Goal: Information Seeking & Learning: Learn about a topic

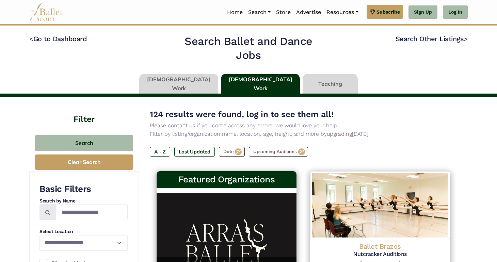
click at [203, 86] on link at bounding box center [178, 83] width 79 height 19
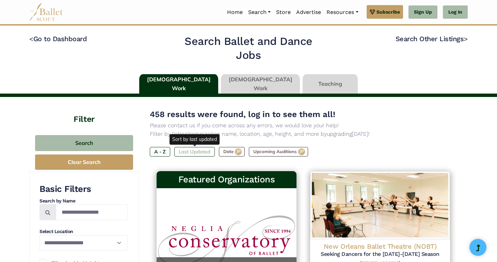
click at [200, 149] on label "Last Updated" at bounding box center [194, 152] width 41 height 10
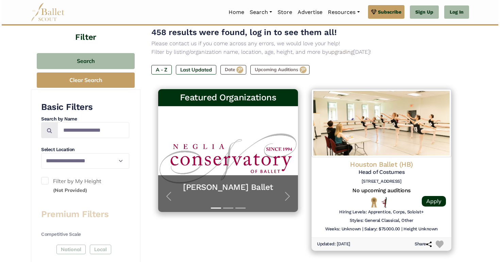
scroll to position [85, 0]
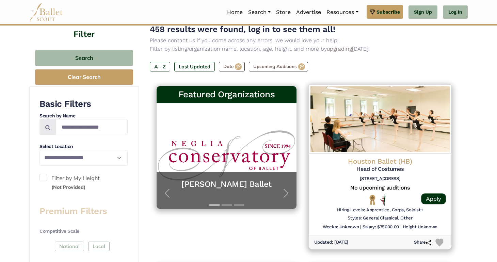
click at [424, 173] on div "Houston Ballet (HB) Head of Costumes [STREET_ADDRESS]" at bounding box center [380, 171] width 132 height 28
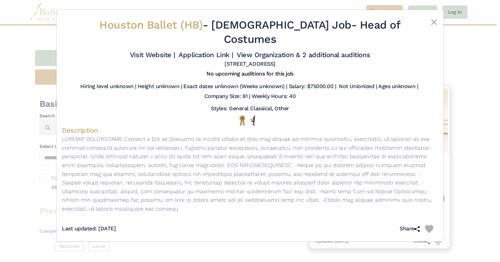
click at [482, 94] on div "Houston Ballet (HB) - Full Time Job - Head of Costumes Visit Website | Applicat…" at bounding box center [250, 131] width 500 height 262
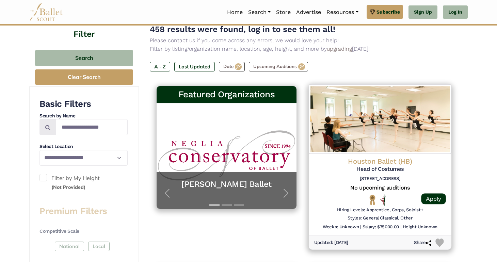
click at [387, 150] on img at bounding box center [380, 119] width 143 height 69
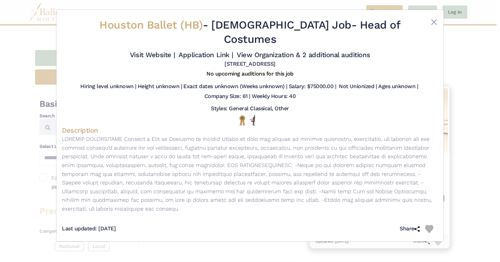
click at [489, 98] on div "Houston Ballet (HB) - Full Time Job - Head of Costumes Visit Website | Applicat…" at bounding box center [250, 131] width 500 height 262
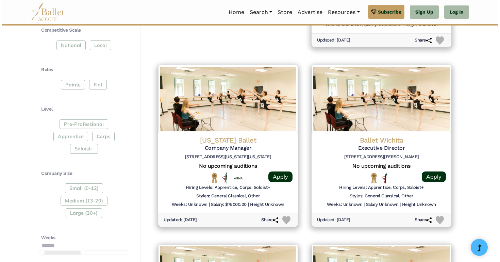
scroll to position [287, 0]
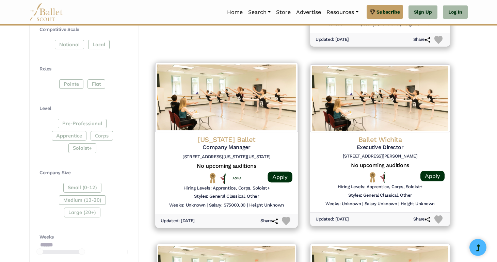
click at [255, 115] on img at bounding box center [226, 97] width 143 height 69
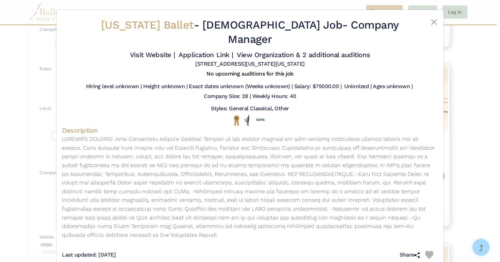
click at [475, 101] on div "Washington Ballet - Full Time Job - Company Manager Visit Website | Application…" at bounding box center [250, 131] width 500 height 262
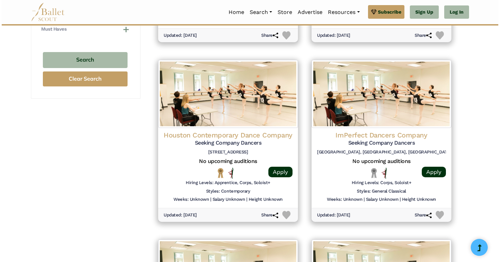
scroll to position [657, 0]
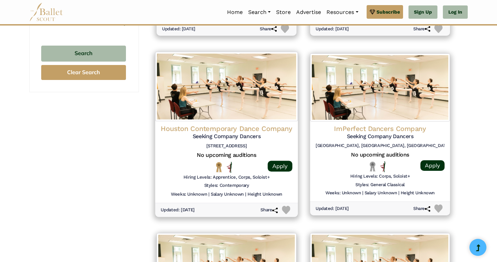
click at [220, 98] on img at bounding box center [226, 86] width 143 height 69
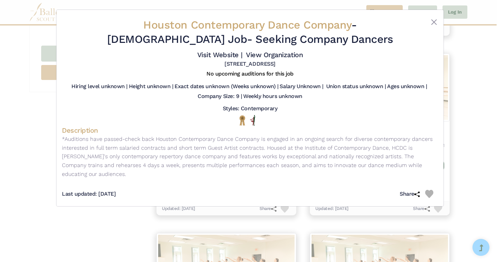
click at [483, 111] on div "Houston Contemporary Dance Company - Full Time Job - Seeking Company Dancers Vi…" at bounding box center [250, 131] width 500 height 262
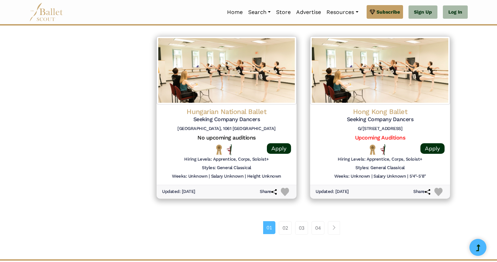
scroll to position [855, 0]
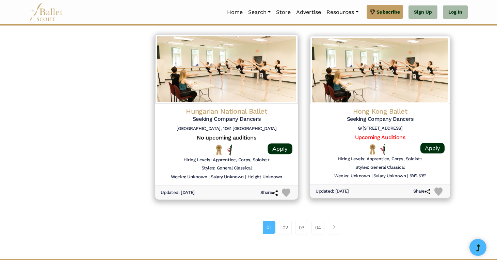
click at [238, 98] on img at bounding box center [226, 69] width 143 height 69
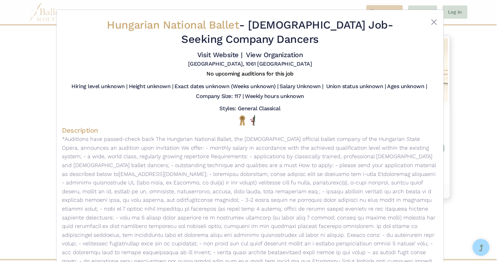
click at [480, 111] on div "Hungarian National Ballet - Full Time Job - Seeking Company Dancers Visit Websi…" at bounding box center [250, 131] width 500 height 262
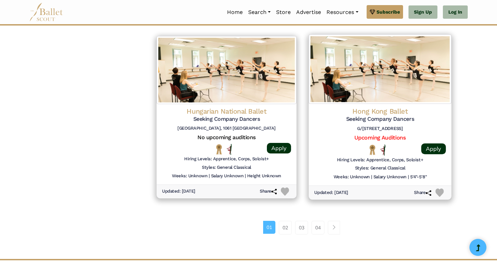
click at [369, 91] on img at bounding box center [380, 69] width 143 height 69
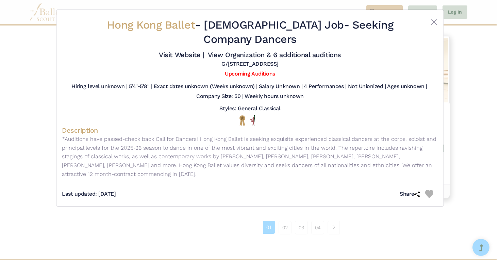
click at [469, 80] on div "Hong Kong Ballet - Full Time Job - Seeking Company Dancers Visit Website | View…" at bounding box center [250, 131] width 500 height 262
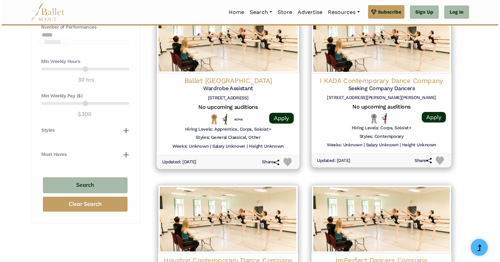
scroll to position [520, 0]
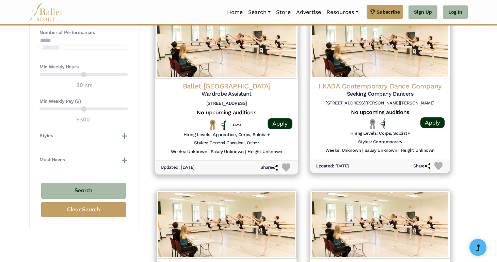
click at [248, 52] on img at bounding box center [226, 43] width 143 height 69
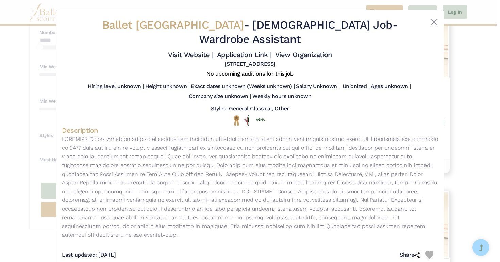
click at [480, 99] on div "Ballet Memphis - Full Time Job - Wardrobe Assistant Visit Website | Application…" at bounding box center [250, 131] width 500 height 262
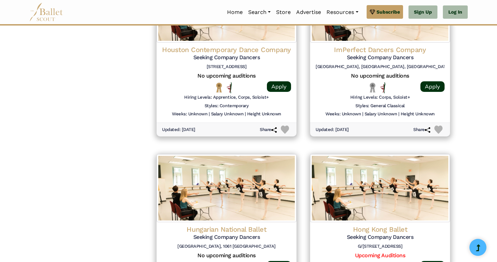
scroll to position [845, 0]
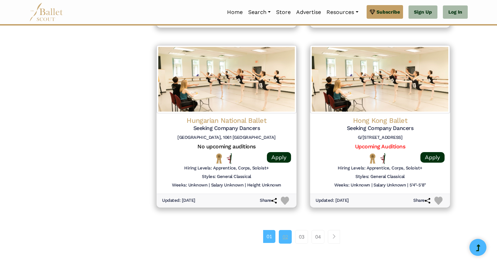
click at [285, 236] on link "02" at bounding box center [285, 237] width 13 height 14
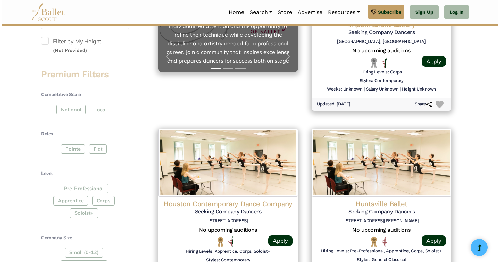
scroll to position [225, 0]
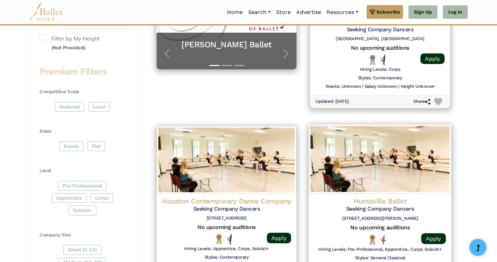
click at [326, 33] on h5 "Seeking Company Dancers" at bounding box center [380, 29] width 129 height 7
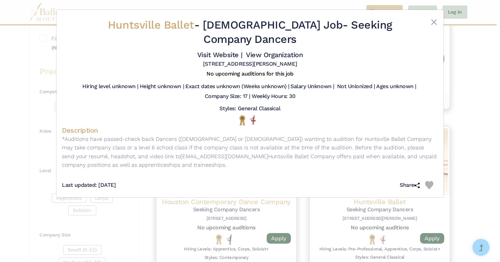
click at [489, 109] on div "Huntsville Ballet - Full Time Job - Seeking Company Dancers Visit Website | Vie…" at bounding box center [250, 131] width 500 height 262
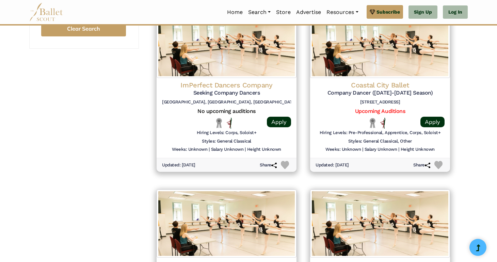
scroll to position [701, 0]
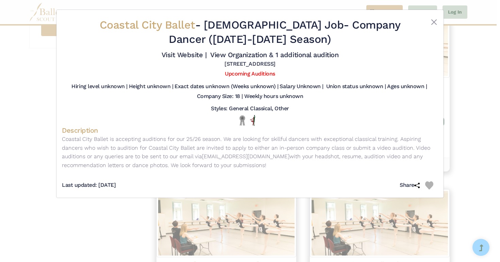
click at [473, 86] on div "Coastal City Ballet - Full Time Job - Company Dancer (2025-2026 Season) Visit W…" at bounding box center [250, 131] width 500 height 262
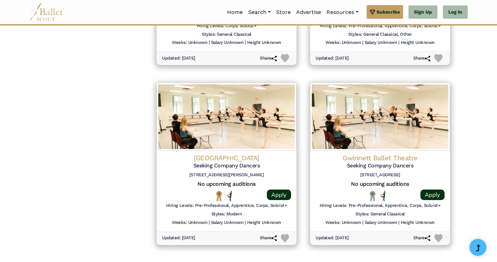
scroll to position [811, 0]
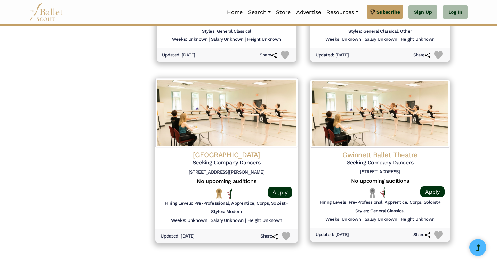
click at [257, 110] on img at bounding box center [226, 112] width 143 height 69
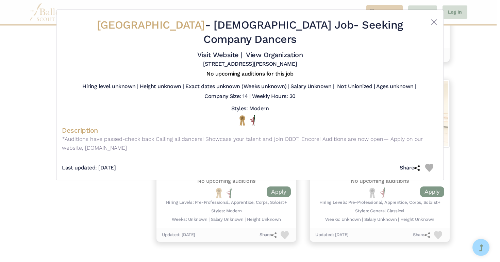
click at [453, 110] on div "Dallas Black Dance Theatre - Full Time Job - Seeking Company Dancers Visit Webs…" at bounding box center [250, 131] width 500 height 262
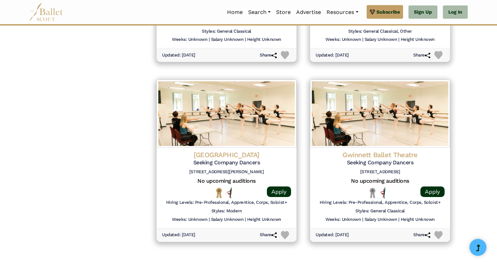
scroll to position [824, 0]
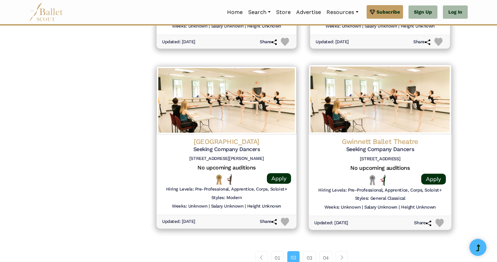
click at [440, 116] on img at bounding box center [380, 99] width 143 height 69
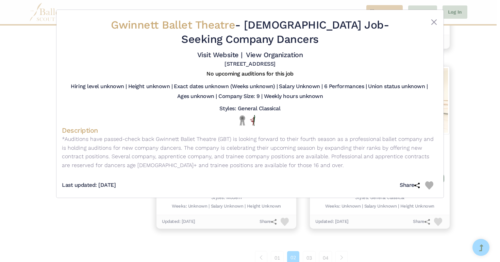
click at [475, 224] on div "Gwinnett Ballet Theatre - Full Time Job - Seeking Company Dancers Visit Website…" at bounding box center [250, 131] width 500 height 262
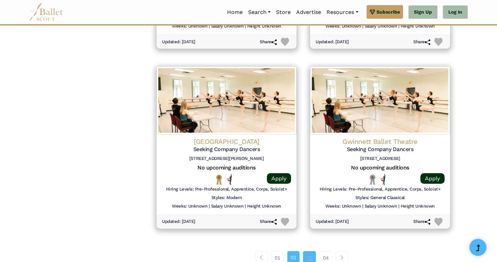
click at [311, 255] on link "03" at bounding box center [309, 258] width 13 height 14
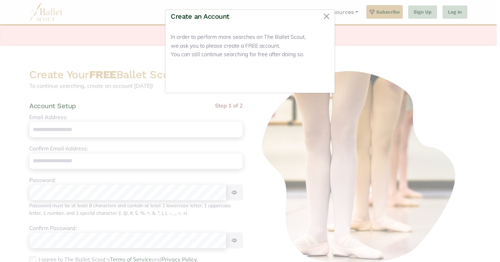
click at [312, 75] on button "Close" at bounding box center [317, 79] width 26 height 16
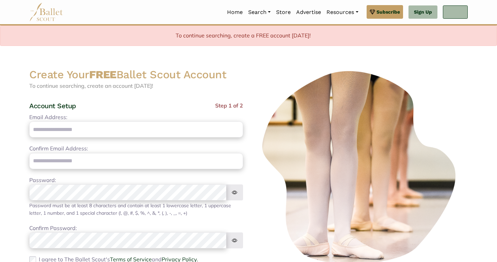
click at [460, 10] on link "Log In" at bounding box center [455, 12] width 25 height 14
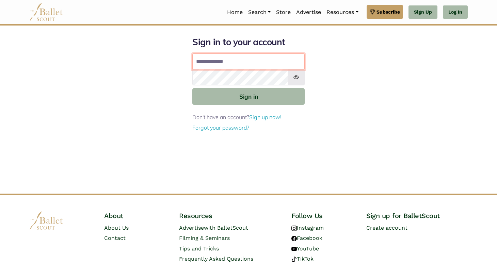
type input "**********"
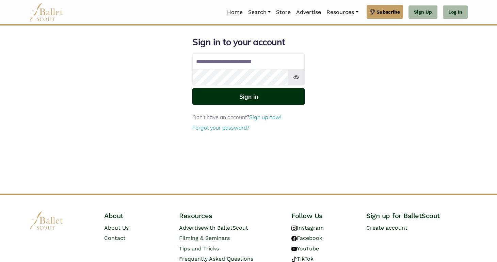
click at [272, 99] on button "Sign in" at bounding box center [248, 96] width 112 height 17
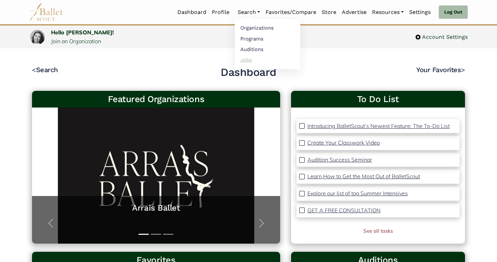
click at [247, 58] on link "Jobs" at bounding box center [267, 59] width 65 height 11
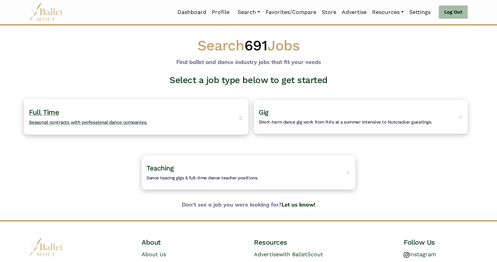
click at [219, 119] on div "Full Time Seasonal contracts with professional dance companies. >" at bounding box center [136, 117] width 224 height 36
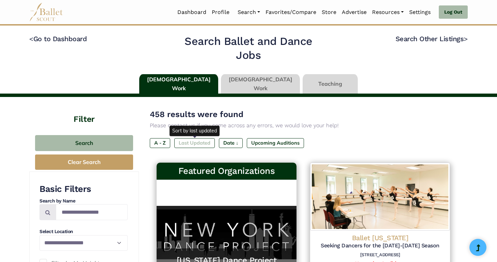
click at [197, 142] on label "Last Updated" at bounding box center [194, 143] width 41 height 10
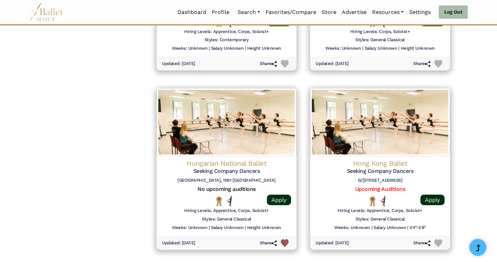
scroll to position [936, 0]
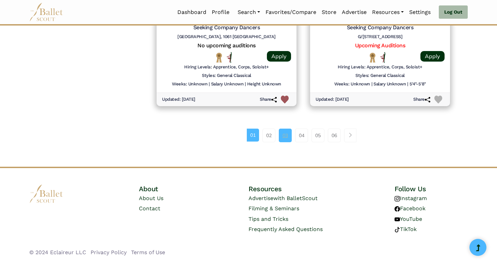
click at [288, 134] on link "03" at bounding box center [285, 136] width 13 height 14
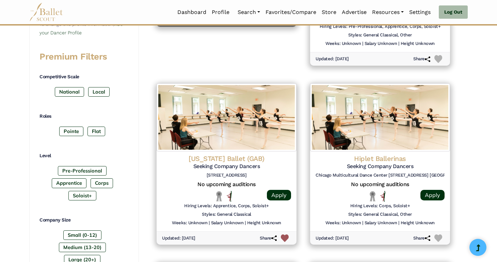
scroll to position [334, 0]
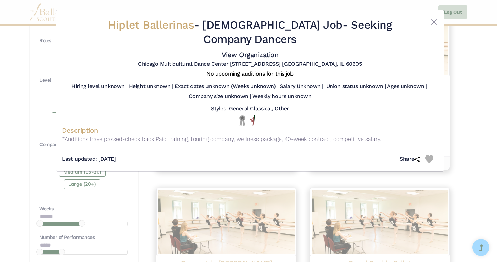
click at [472, 83] on div "Hiplet Ballerinas - Full Time Job - Seeking Company Dancers View Organization C…" at bounding box center [250, 131] width 500 height 262
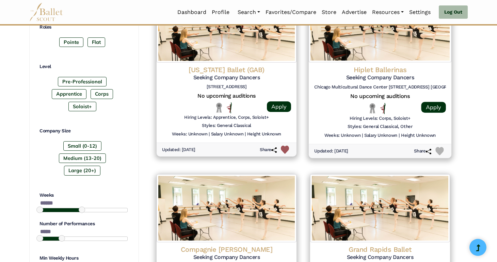
scroll to position [347, 0]
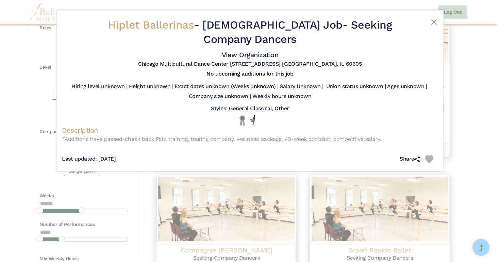
click at [470, 68] on div "Hiplet Ballerinas - Full Time Job - Seeking Company Dancers View Organization C…" at bounding box center [250, 131] width 500 height 262
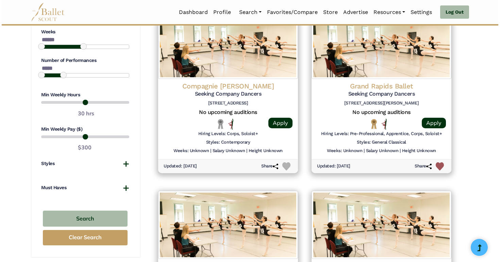
scroll to position [512, 0]
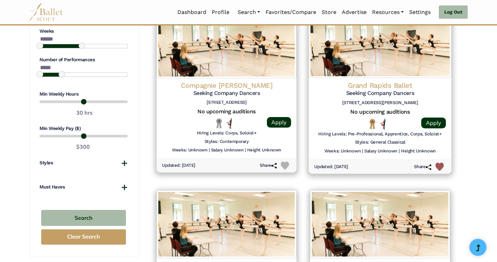
click at [330, 66] on img at bounding box center [380, 43] width 143 height 69
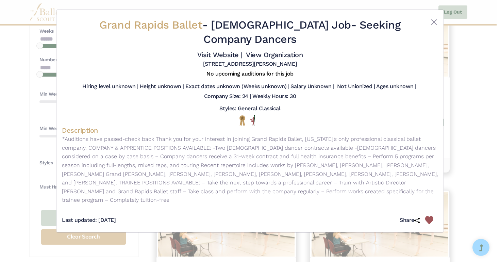
click at [467, 52] on div "Grand Rapids Ballet - Full Time Job - Seeking Company Dancers Visit Website | V…" at bounding box center [250, 131] width 500 height 262
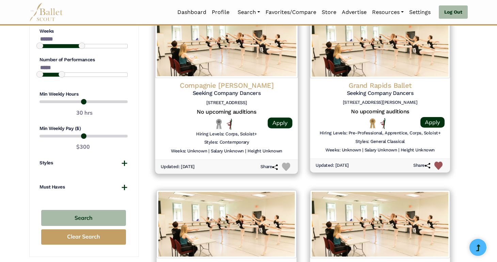
click at [186, 71] on img at bounding box center [226, 43] width 143 height 69
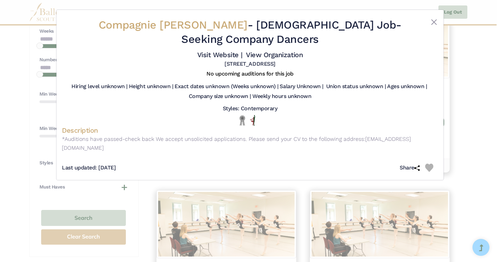
click at [477, 77] on div "Compagnie Marie Chouinard - Full Time Job - Seeking Company Dancers Visit Websi…" at bounding box center [250, 131] width 500 height 262
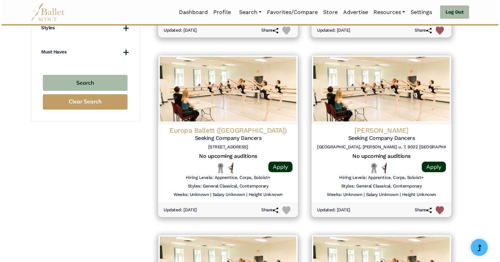
scroll to position [652, 0]
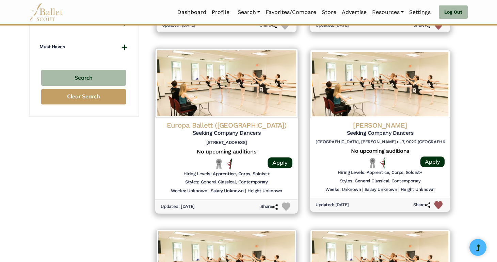
click at [289, 83] on img at bounding box center [226, 82] width 143 height 69
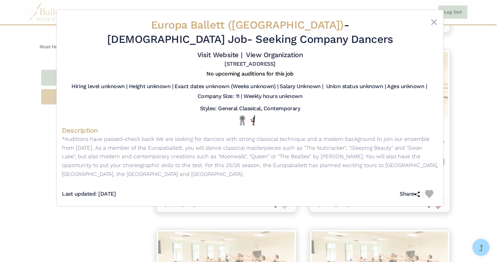
click at [465, 101] on div "Europa Ballett (Austria) - Full Time Job - Seeking Company Dancers Visit Websit…" at bounding box center [250, 131] width 500 height 262
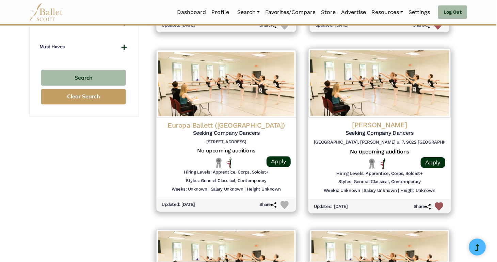
click at [412, 96] on img at bounding box center [380, 82] width 143 height 69
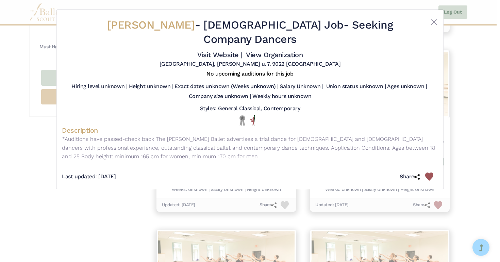
click at [485, 105] on div "Gyori Balett - Full Time Job - Seeking Company Dancers Visit Website | View Org…" at bounding box center [250, 131] width 500 height 262
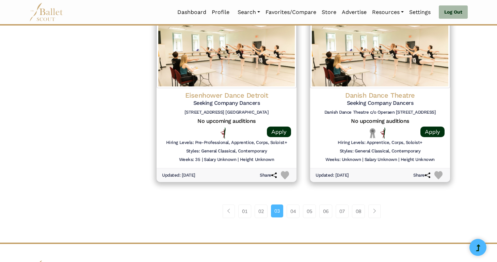
scroll to position [862, 0]
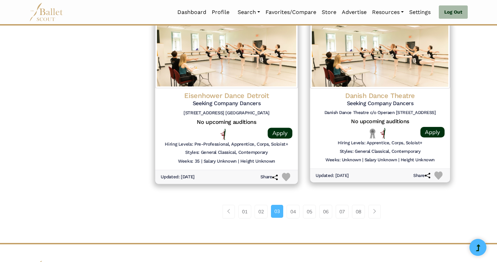
click at [268, 60] on img at bounding box center [226, 53] width 143 height 69
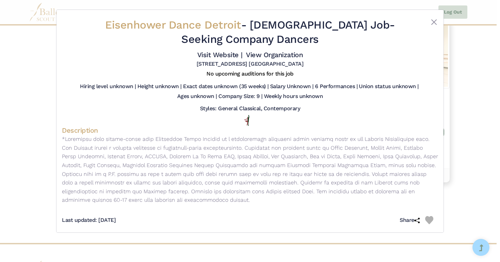
click at [490, 94] on div "Eisenhower Dance Detroit - Full Time Job - Seeking Company Dancers Visit Websit…" at bounding box center [250, 131] width 500 height 262
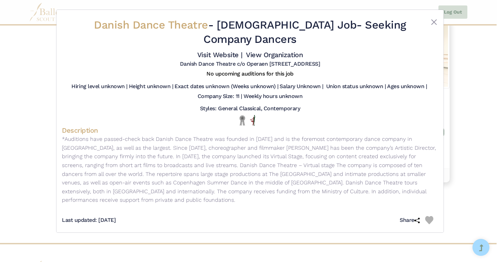
click at [479, 98] on div "Danish Dance Theatre - Full Time Job - Seeking Company Dancers Visit Website | …" at bounding box center [250, 131] width 500 height 262
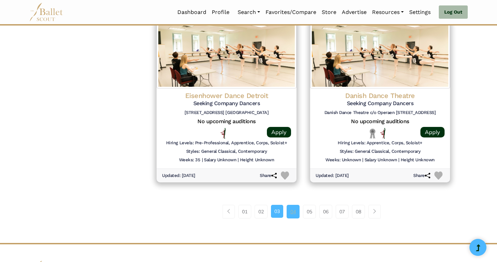
click at [292, 215] on link "04" at bounding box center [293, 212] width 13 height 14
